Goal: Information Seeking & Learning: Learn about a topic

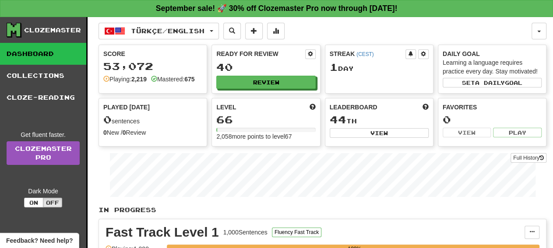
click at [270, 74] on div "Ready for Review 40 Review" at bounding box center [266, 69] width 108 height 48
click at [276, 77] on div "Ready for Review 40 Review" at bounding box center [266, 69] width 108 height 48
click at [276, 84] on button "Review" at bounding box center [266, 82] width 99 height 13
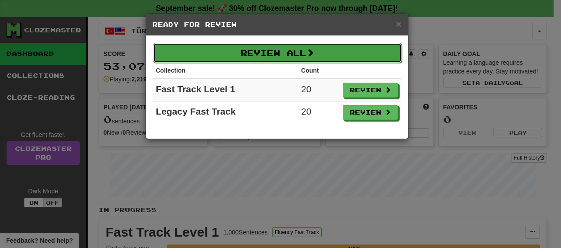
click at [284, 54] on button "Review All" at bounding box center [277, 53] width 249 height 20
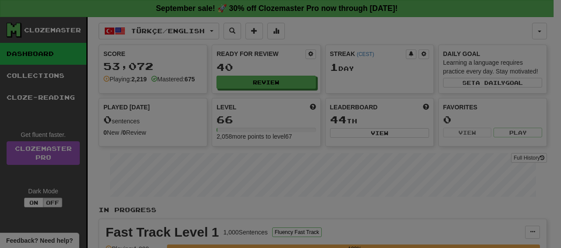
select select "**"
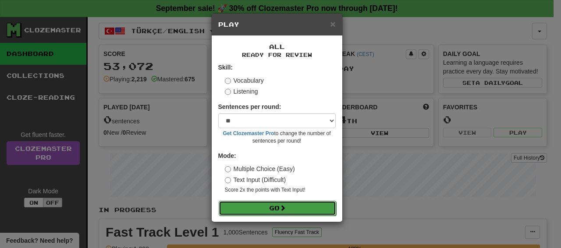
click at [274, 215] on button "Go" at bounding box center [277, 208] width 117 height 15
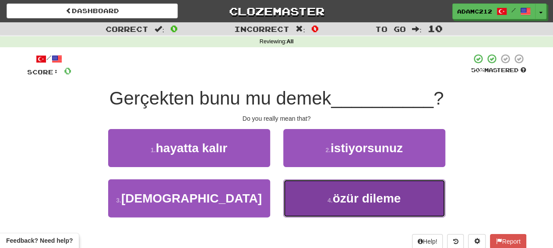
click at [323, 201] on button "4 . özür dileme" at bounding box center [364, 199] width 162 height 38
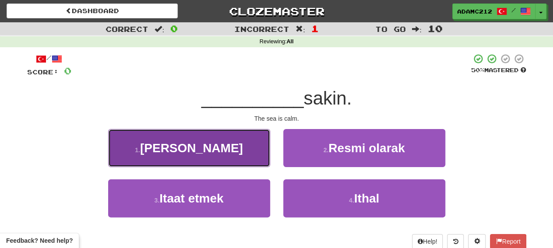
click at [220, 151] on button "1 . Deniz" at bounding box center [189, 148] width 162 height 38
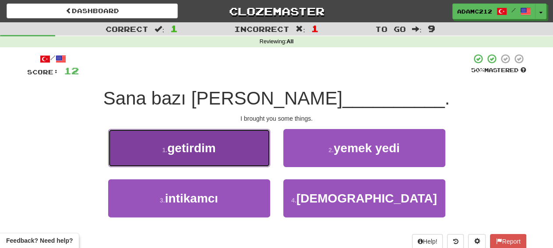
click at [225, 148] on button "1 . getirdim" at bounding box center [189, 148] width 162 height 38
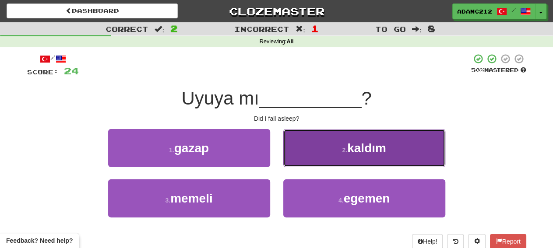
click at [389, 152] on button "2 . kaldım" at bounding box center [364, 148] width 162 height 38
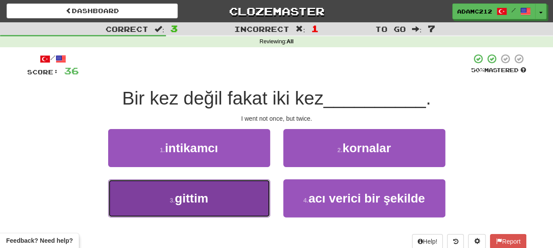
click at [219, 195] on button "3 . gittim" at bounding box center [189, 199] width 162 height 38
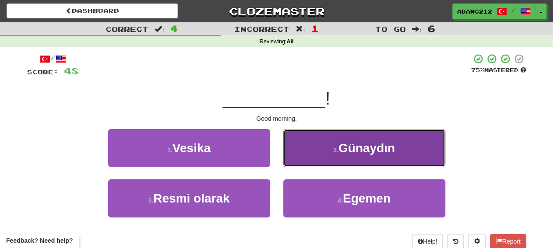
click at [317, 138] on button "2 . Günaydın" at bounding box center [364, 148] width 162 height 38
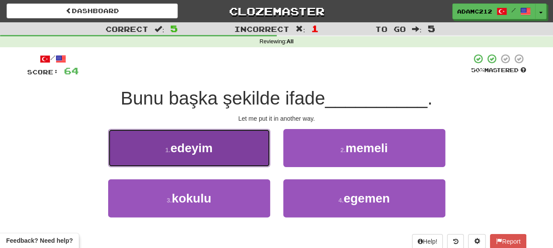
click at [250, 151] on button "1 . edeyim" at bounding box center [189, 148] width 162 height 38
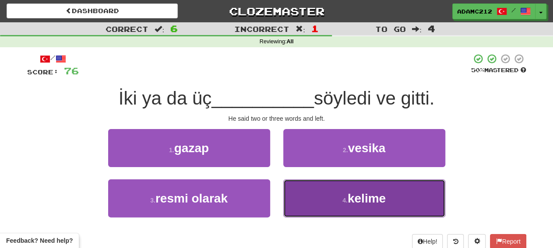
click at [381, 197] on span "kelime" at bounding box center [367, 199] width 38 height 14
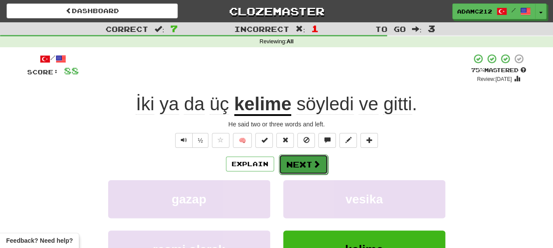
click at [313, 163] on span at bounding box center [317, 164] width 8 height 8
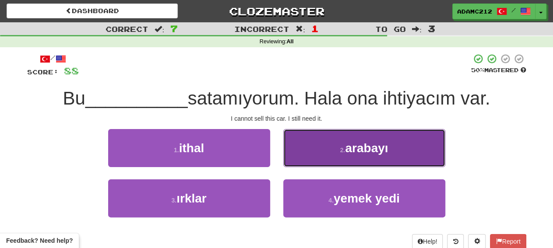
click at [382, 140] on button "2 . arabayı" at bounding box center [364, 148] width 162 height 38
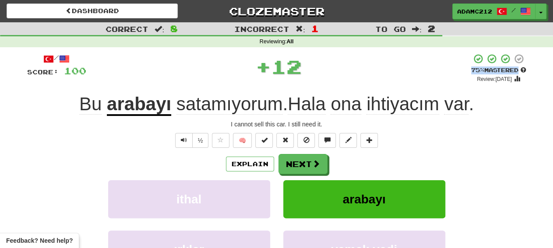
drag, startPoint x: 553, startPoint y: 66, endPoint x: 559, endPoint y: 70, distance: 7.3
click at [504, 128] on div "I cannot sell this car. I still need it." at bounding box center [276, 124] width 499 height 9
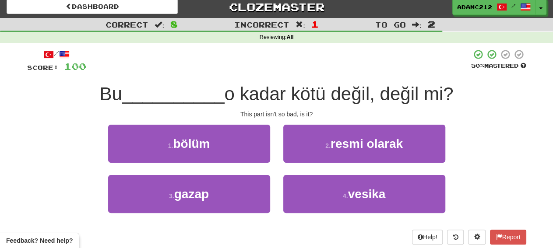
scroll to position [11, 0]
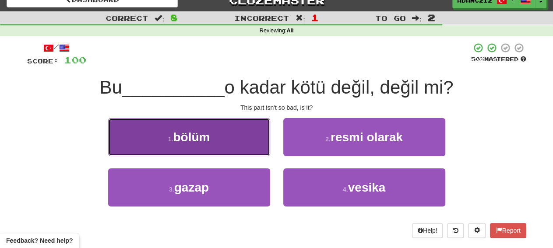
click at [204, 136] on span "bölüm" at bounding box center [191, 138] width 37 height 14
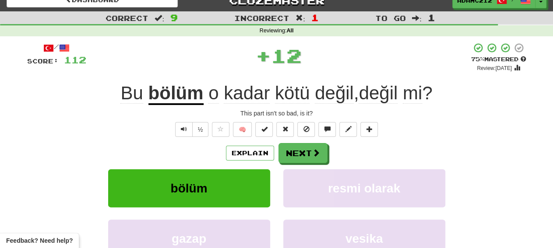
click at [540, 68] on div "Correct : 9 Incorrect : 1 To go : 1 Reviewing : All / Score: 112 + 12 75 % Mast…" at bounding box center [276, 170] width 553 height 318
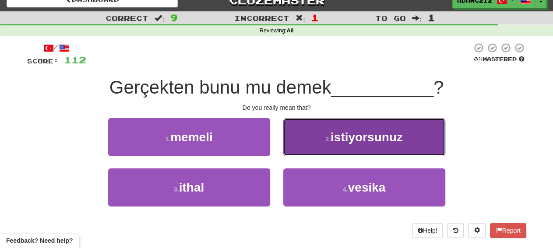
click at [338, 152] on button "2 . istiyorsunuz" at bounding box center [364, 137] width 162 height 38
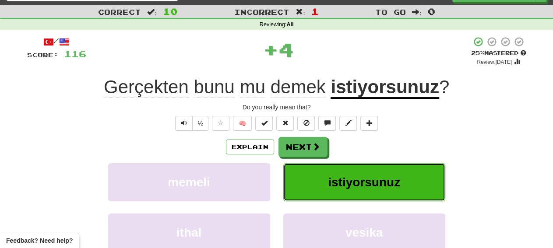
scroll to position [10, 0]
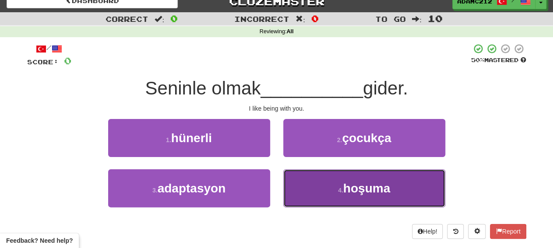
click at [339, 186] on button "4 . hoşuma" at bounding box center [364, 188] width 162 height 38
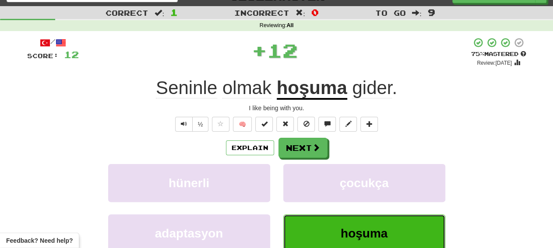
scroll to position [17, 0]
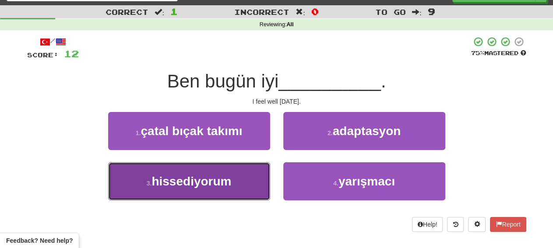
click at [222, 182] on span "hissediyorum" at bounding box center [192, 182] width 80 height 14
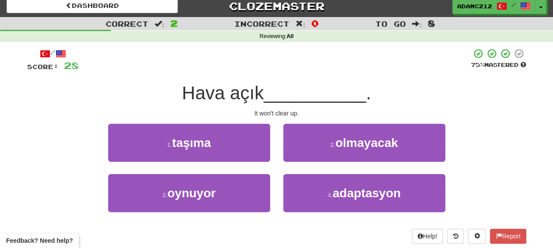
scroll to position [3, 0]
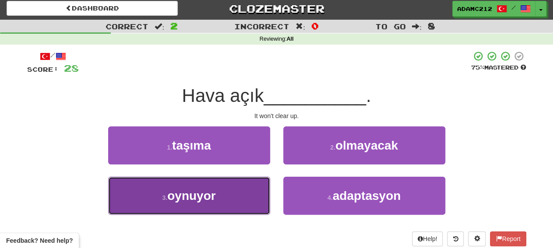
click at [228, 191] on button "3 . oynuyor" at bounding box center [189, 196] width 162 height 38
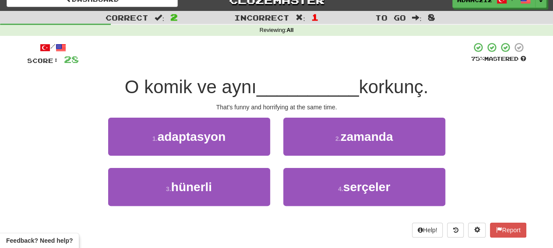
scroll to position [10, 0]
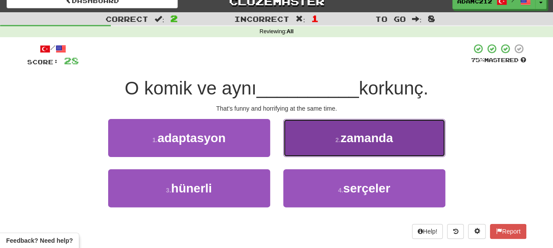
click at [378, 133] on span "zamanda" at bounding box center [366, 138] width 53 height 14
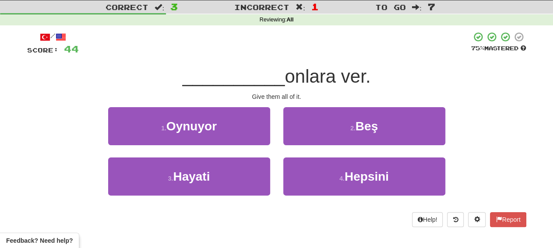
scroll to position [12, 0]
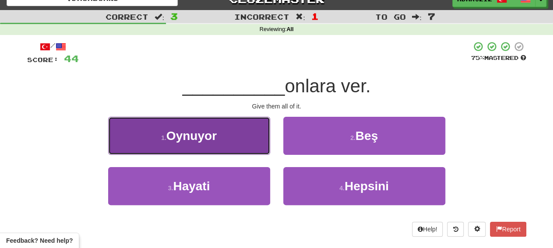
click at [224, 136] on button "1 . Oynuyor" at bounding box center [189, 136] width 162 height 38
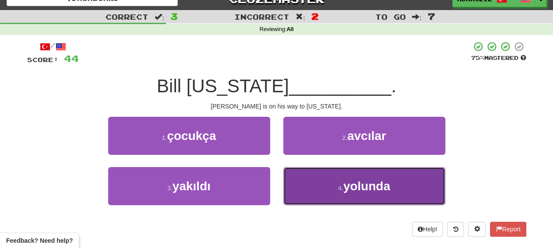
click at [316, 174] on button "4 . yolunda" at bounding box center [364, 186] width 162 height 38
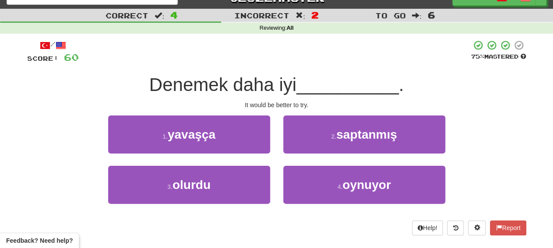
scroll to position [11, 0]
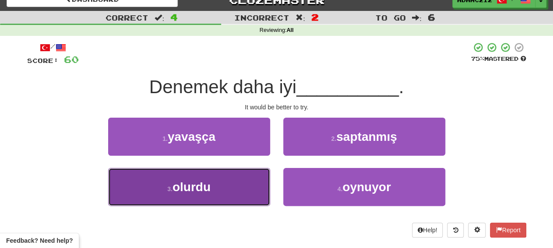
click at [227, 196] on button "3 . olurdu" at bounding box center [189, 187] width 162 height 38
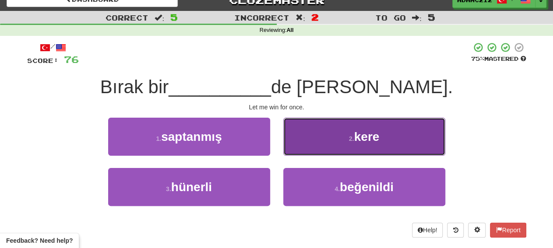
click at [367, 121] on button "2 . kere" at bounding box center [364, 137] width 162 height 38
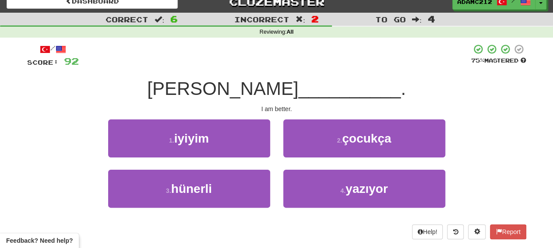
scroll to position [0, 0]
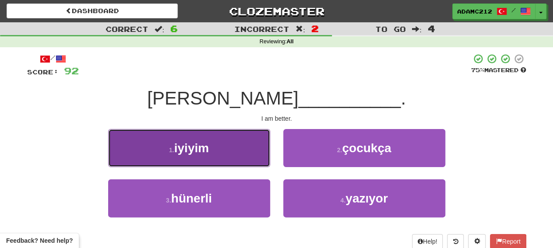
click at [167, 147] on button "1 . iyiyim" at bounding box center [189, 148] width 162 height 38
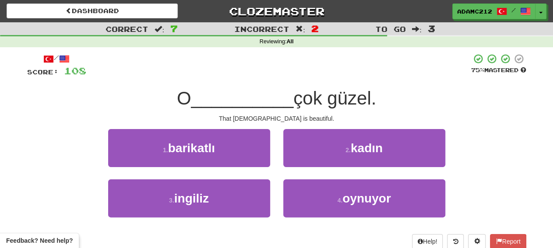
scroll to position [7, 0]
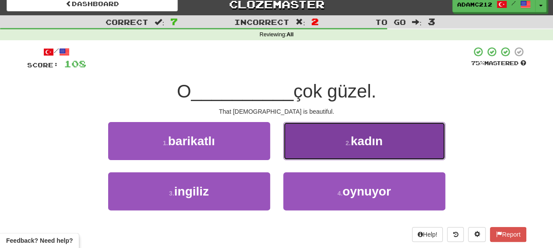
click at [401, 146] on button "2 . kadın" at bounding box center [364, 141] width 162 height 38
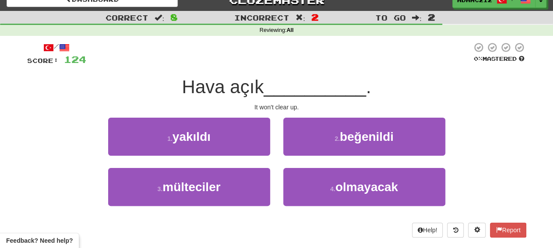
scroll to position [0, 0]
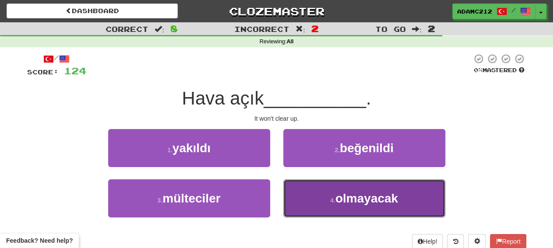
click at [315, 201] on button "4 . olmayacak" at bounding box center [364, 199] width 162 height 38
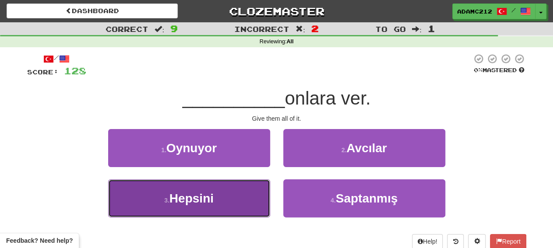
click at [236, 180] on button "3 . Hepsini" at bounding box center [189, 199] width 162 height 38
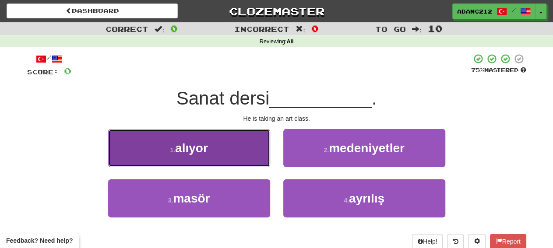
click at [245, 148] on button "1 . alıyor" at bounding box center [189, 148] width 162 height 38
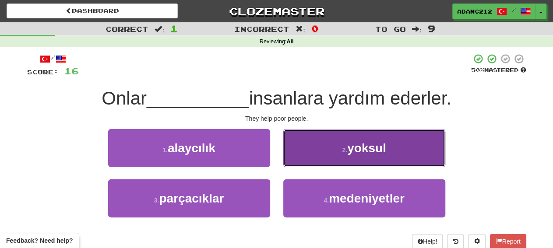
click at [375, 138] on button "2 . yoksul" at bounding box center [364, 148] width 162 height 38
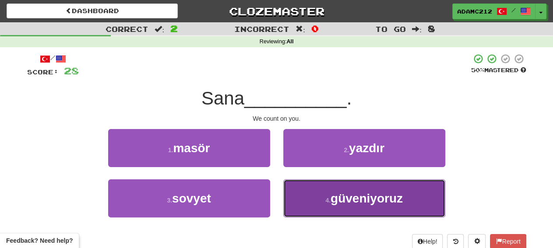
click at [323, 202] on button "4 . güveniyoruz" at bounding box center [364, 199] width 162 height 38
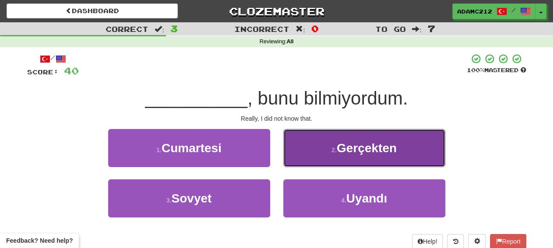
click at [340, 151] on span "Gerçekten" at bounding box center [367, 148] width 60 height 14
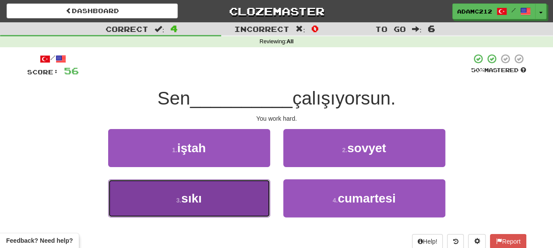
click at [207, 191] on button "3 . sıkı" at bounding box center [189, 199] width 162 height 38
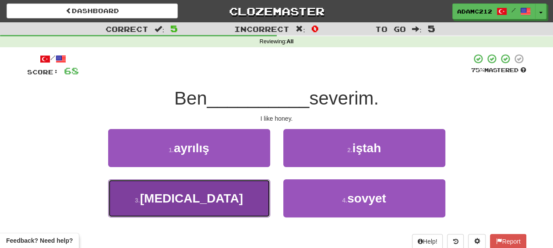
click at [210, 210] on button "3 . bal" at bounding box center [189, 199] width 162 height 38
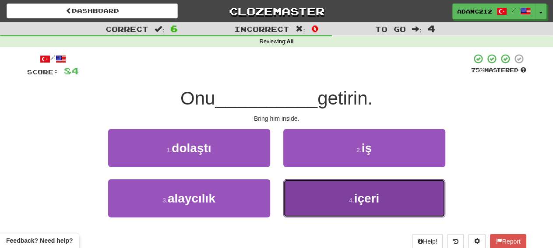
click at [367, 195] on span "içeri" at bounding box center [366, 199] width 25 height 14
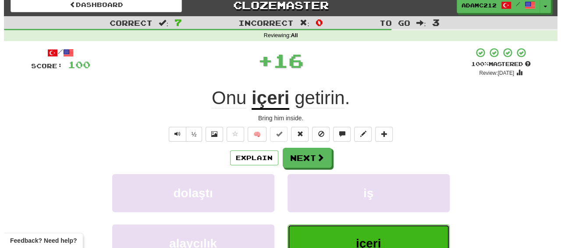
scroll to position [5, 0]
